Goal: Book appointment/travel/reservation

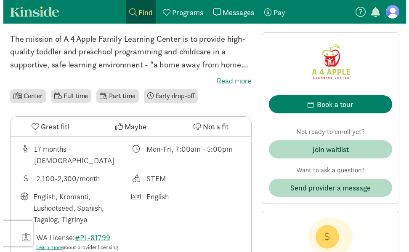
scroll to position [210, 0]
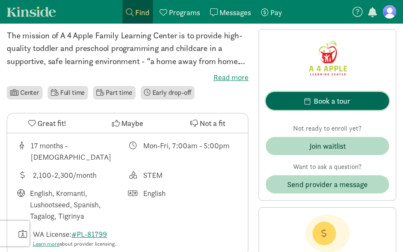
click at [319, 96] on div "Book a tour" at bounding box center [332, 100] width 37 height 11
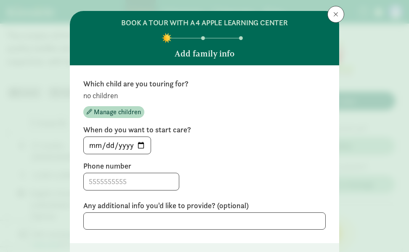
scroll to position [28, 0]
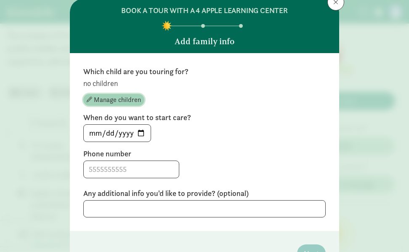
click at [120, 99] on span "Manage children" at bounding box center [117, 100] width 47 height 10
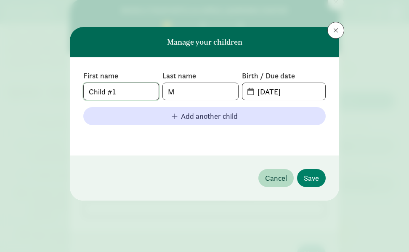
click at [143, 95] on input "Child #1" at bounding box center [121, 91] width 75 height 17
type input "C"
type input "[PERSON_NAME]"
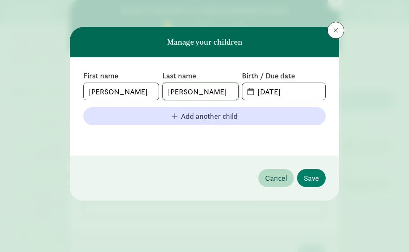
type input "[PERSON_NAME]"
click at [263, 91] on input "[DATE]" at bounding box center [289, 91] width 73 height 17
click at [267, 90] on input "[DATE]" at bounding box center [289, 91] width 73 height 17
click at [305, 88] on input "[DATE]" at bounding box center [289, 91] width 73 height 17
type input "[DATE]"
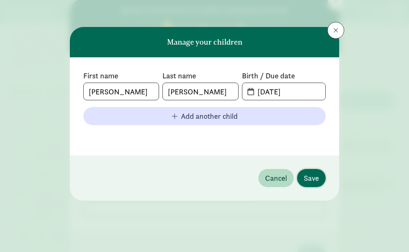
click at [317, 184] on button "Save" at bounding box center [311, 178] width 29 height 18
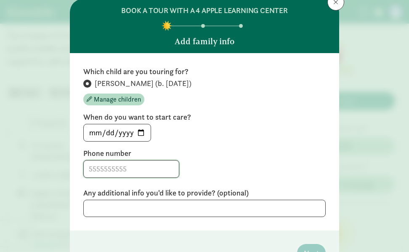
click at [129, 176] on input at bounding box center [131, 168] width 95 height 17
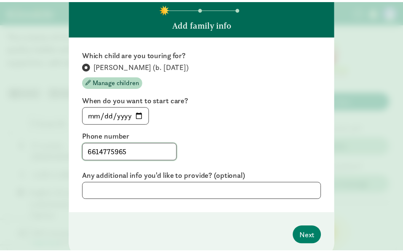
scroll to position [56, 0]
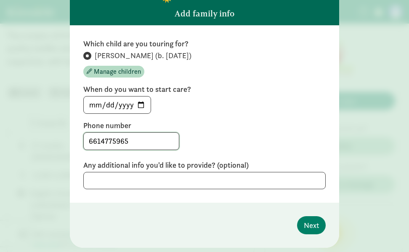
type input "6614775965"
click at [197, 181] on textarea at bounding box center [204, 180] width 242 height 17
click at [97, 104] on input "[DATE]" at bounding box center [117, 104] width 67 height 17
type input "[DATE]"
click at [234, 127] on label "Phone number" at bounding box center [204, 125] width 242 height 10
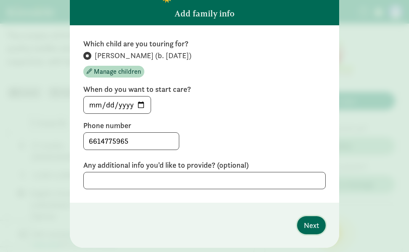
click at [313, 222] on span "Next" at bounding box center [311, 224] width 15 height 11
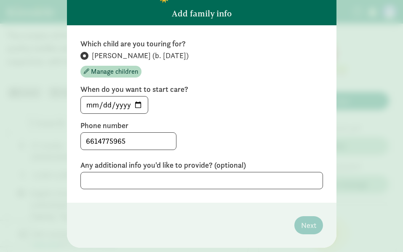
scroll to position [0, 0]
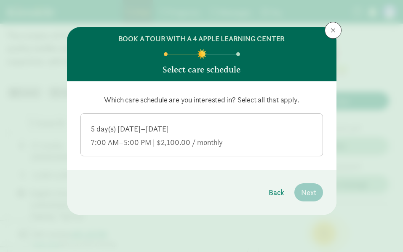
click at [157, 137] on div "5 day(s) [DATE]–[DATE]" at bounding box center [201, 142] width 221 height 10
click at [0, 0] on input "5 day(s) [DATE]–[DATE] 7:00 AM–5:00 PM | $2,100.00 / monthly" at bounding box center [0, 0] width 0 height 0
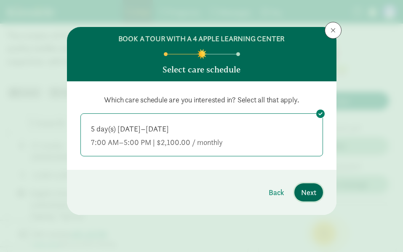
click at [311, 194] on span "Next" at bounding box center [308, 191] width 15 height 11
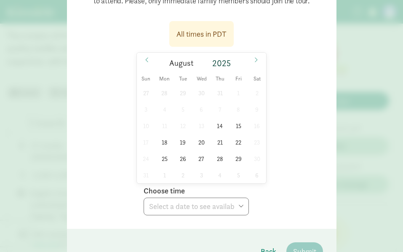
scroll to position [126, 0]
click at [237, 133] on span "15" at bounding box center [238, 125] width 16 height 16
click at [237, 215] on select "Choose time 11:00 AM" at bounding box center [196, 206] width 105 height 18
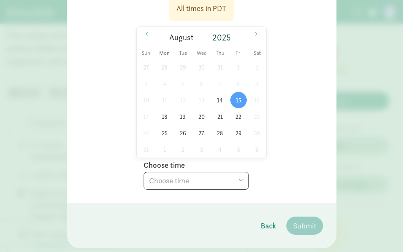
scroll to position [182, 0]
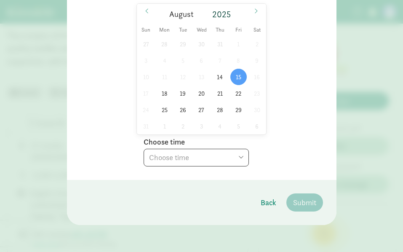
click at [243, 164] on select "Choose time 11:00 AM" at bounding box center [196, 158] width 105 height 18
click at [237, 101] on span "22" at bounding box center [238, 93] width 16 height 16
click at [238, 158] on select "Choose time 11:00 AM" at bounding box center [196, 158] width 105 height 18
select select "[DATE]T11:00:00.000-07:00"
click at [144, 151] on select "Choose time 11:00 AM" at bounding box center [196, 158] width 105 height 18
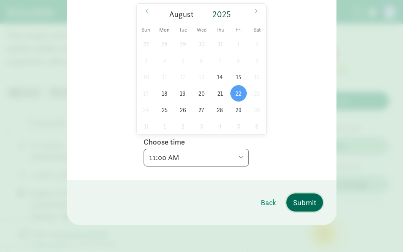
click at [308, 202] on span "Submit" at bounding box center [304, 202] width 23 height 11
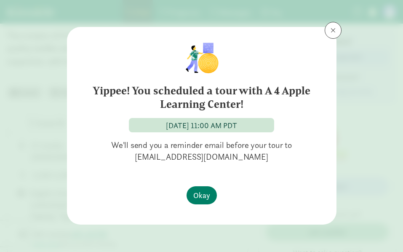
scroll to position [0, 0]
click at [203, 198] on span "Okay" at bounding box center [201, 194] width 17 height 11
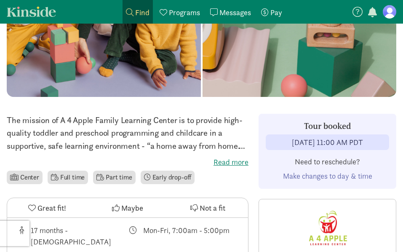
scroll to position [112, 0]
